Goal: Task Accomplishment & Management: Use online tool/utility

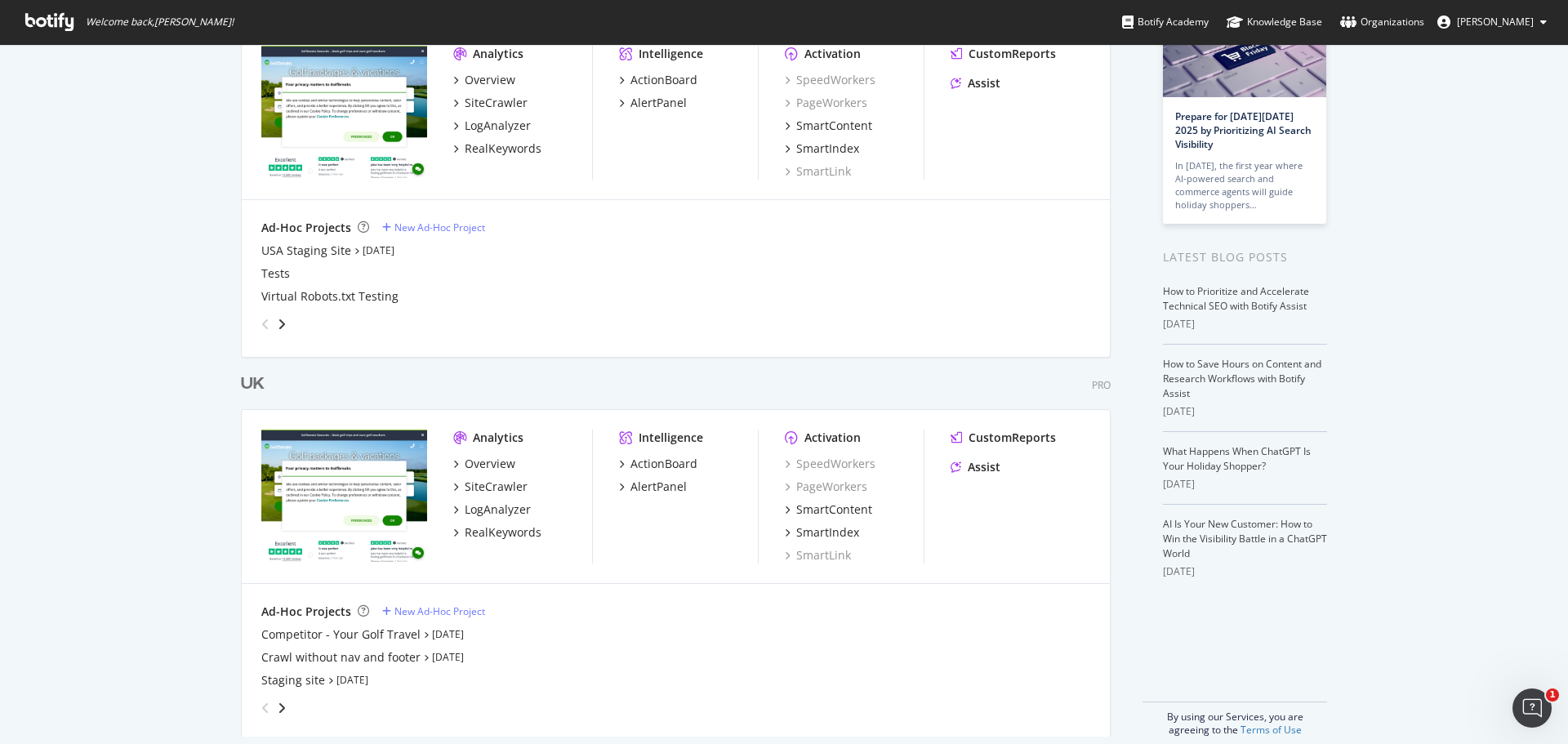
scroll to position [153, 0]
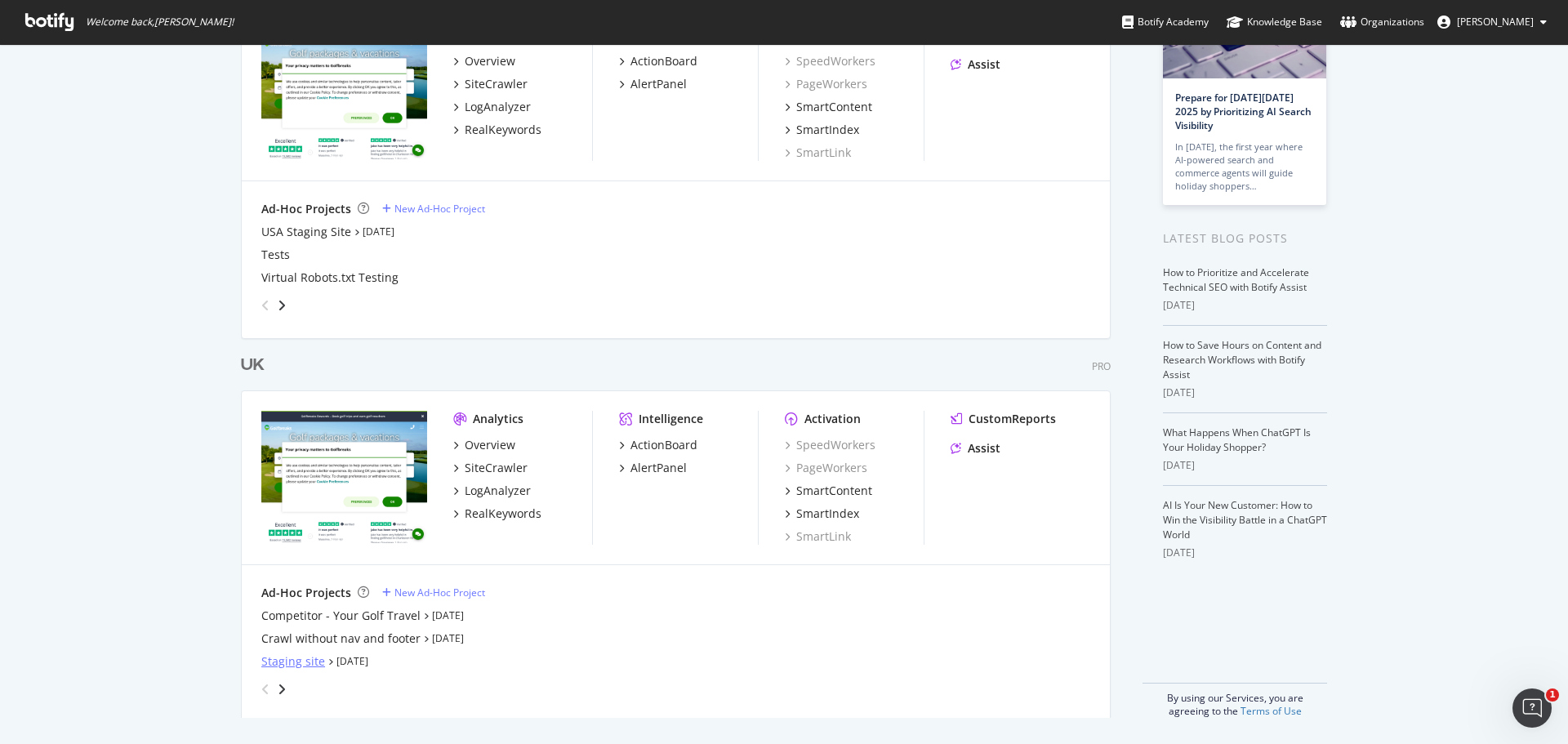
click at [298, 665] on div "Staging site" at bounding box center [292, 662] width 64 height 17
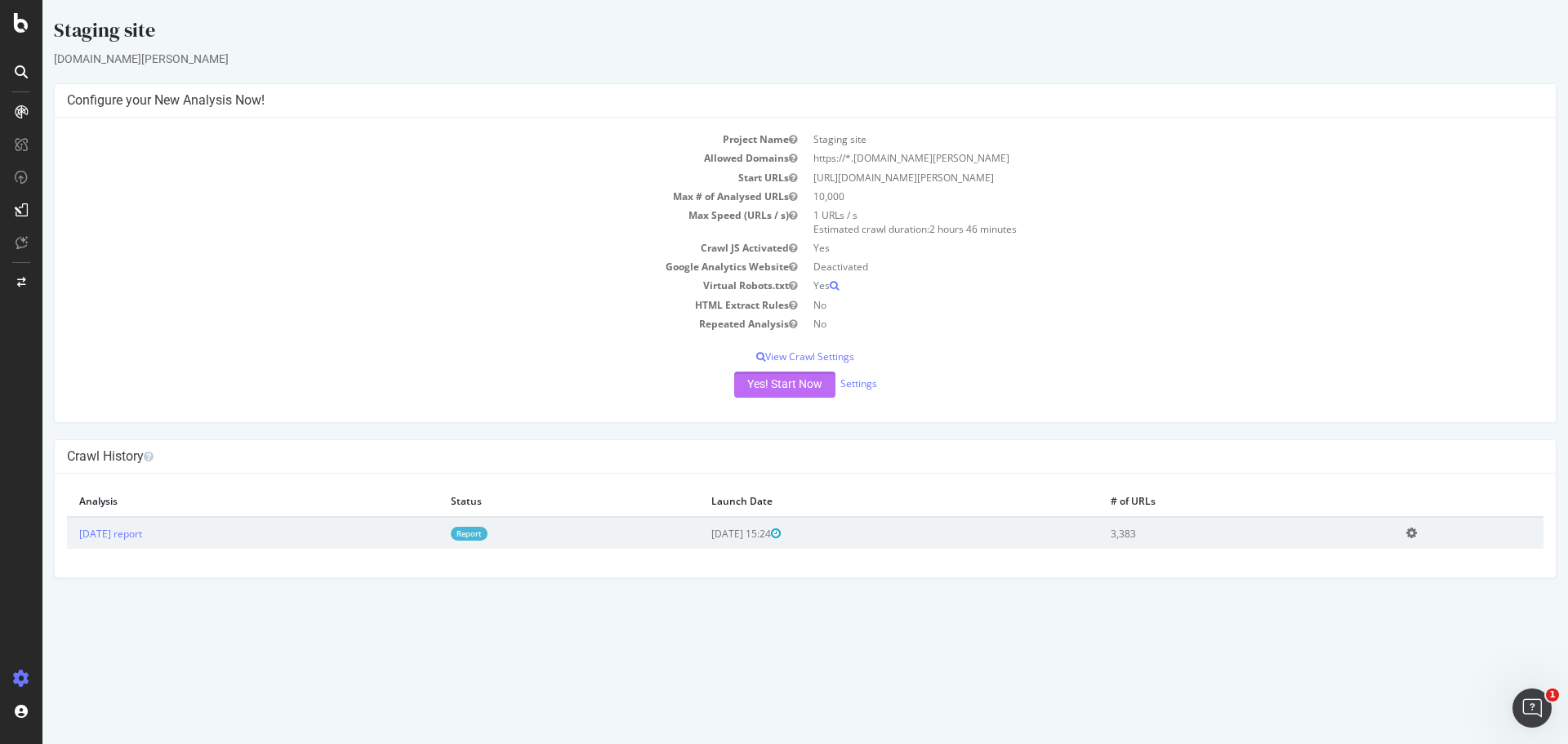
click at [769, 387] on button "Yes! Start Now" at bounding box center [785, 385] width 102 height 26
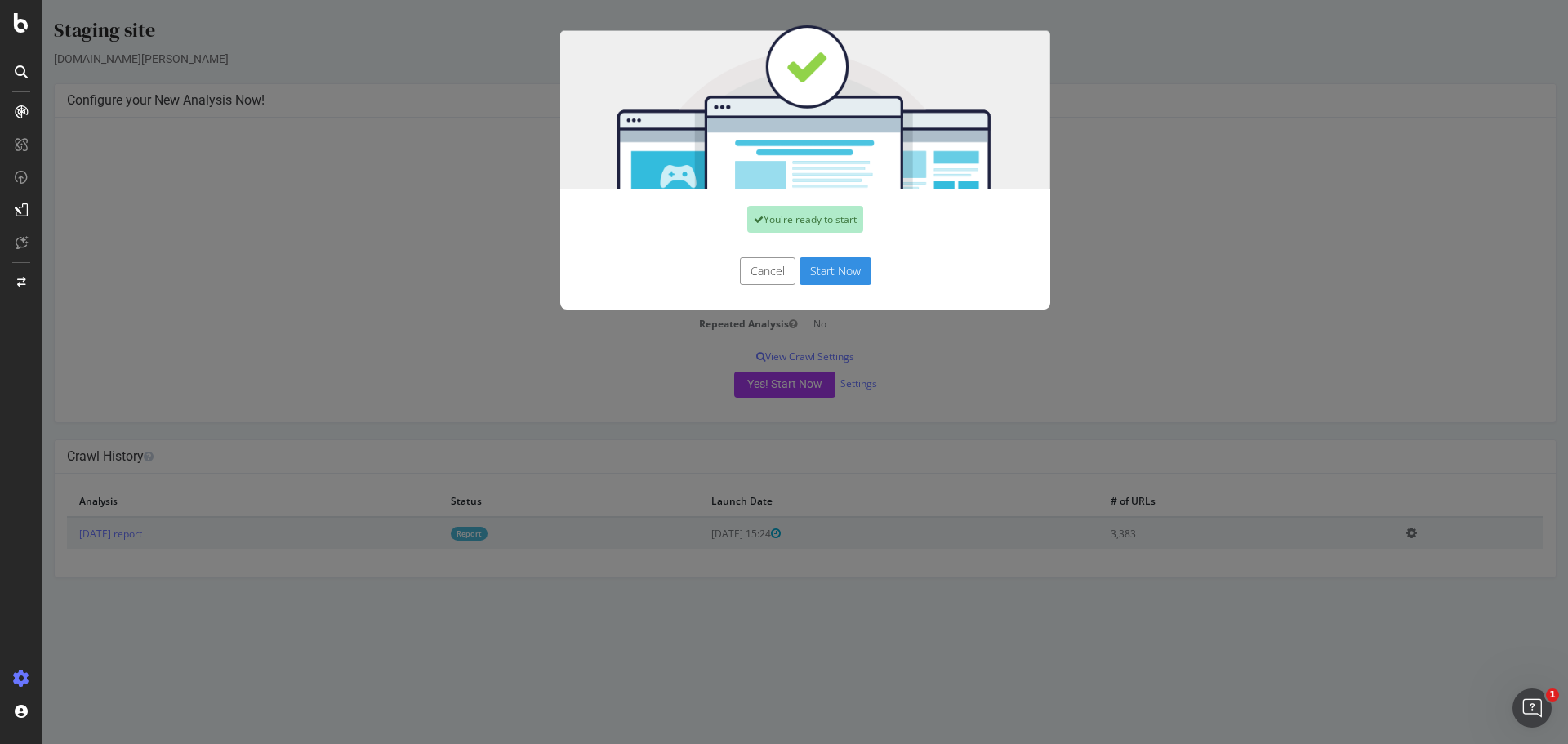
click at [837, 271] on button "Start Now" at bounding box center [835, 271] width 72 height 28
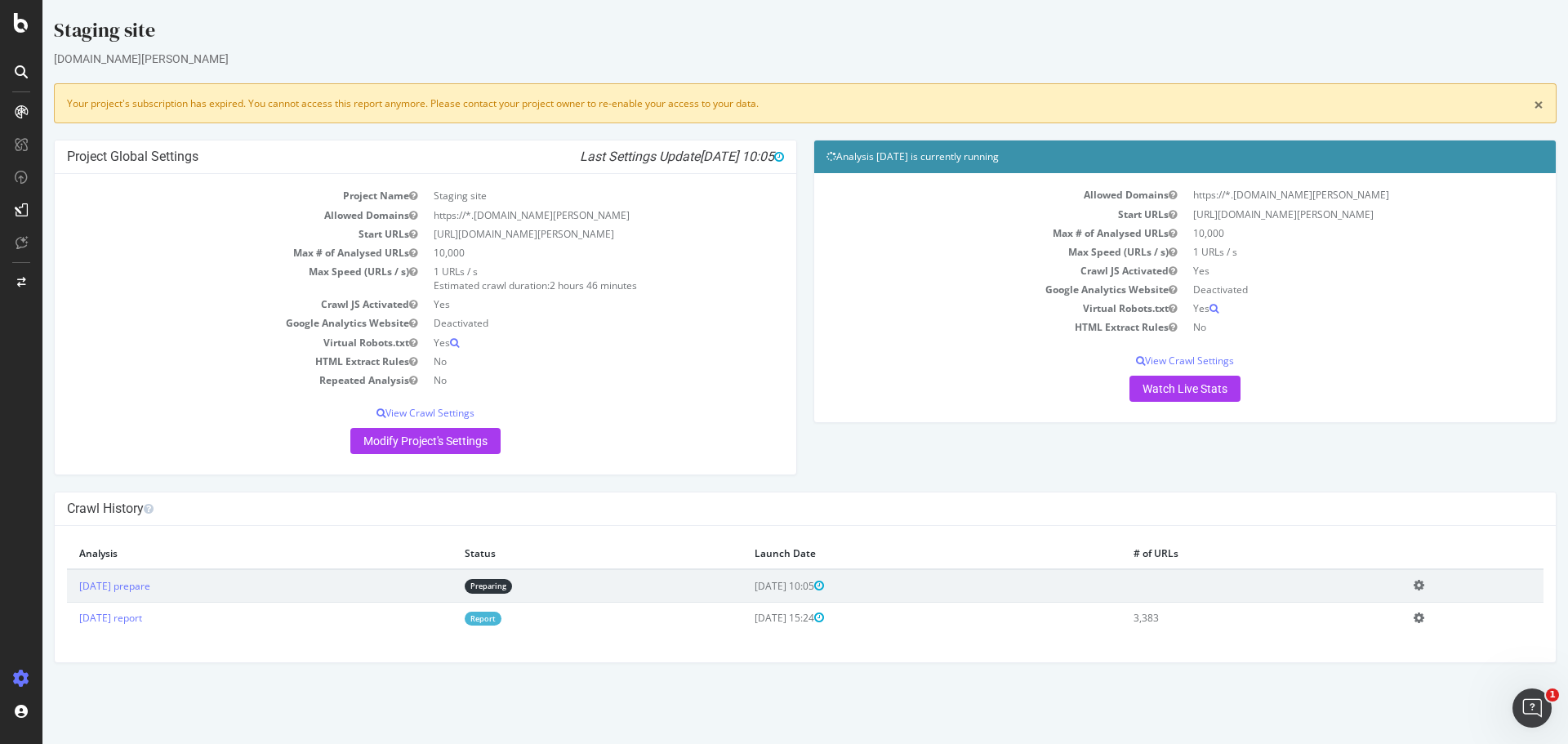
click at [1539, 110] on link "×" at bounding box center [1538, 105] width 10 height 17
